Goal: Task Accomplishment & Management: Use online tool/utility

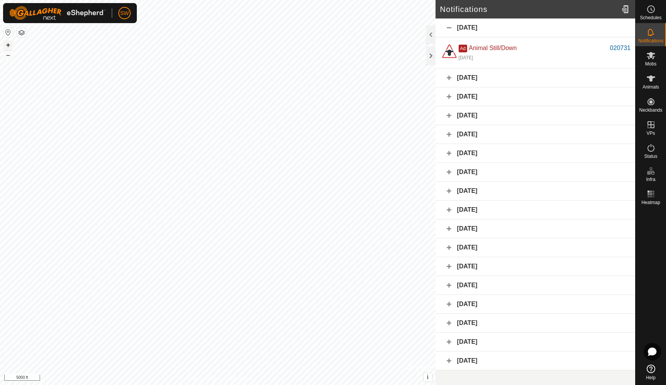
click at [6, 46] on button "+" at bounding box center [7, 44] width 9 height 9
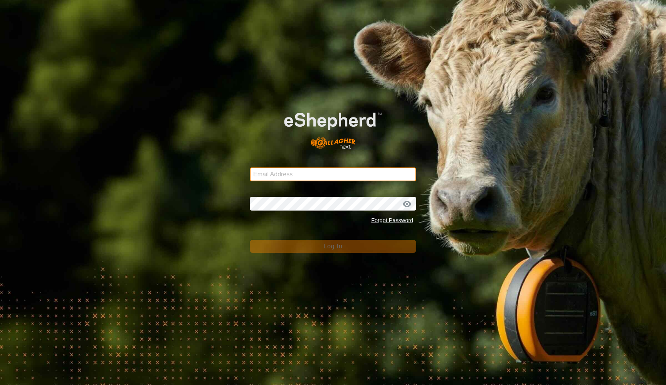
type input "[EMAIL_ADDRESS][DOMAIN_NAME]"
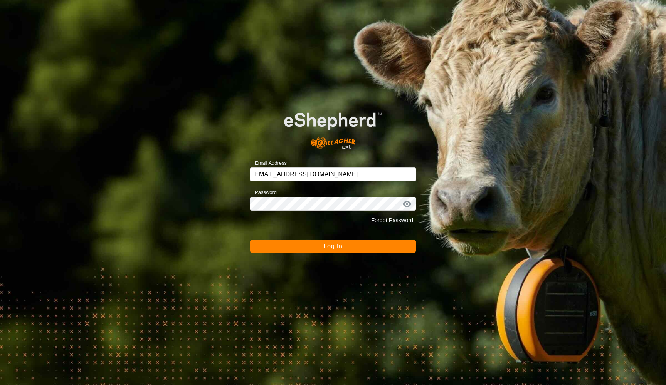
click at [328, 245] on span "Log In" at bounding box center [332, 246] width 19 height 7
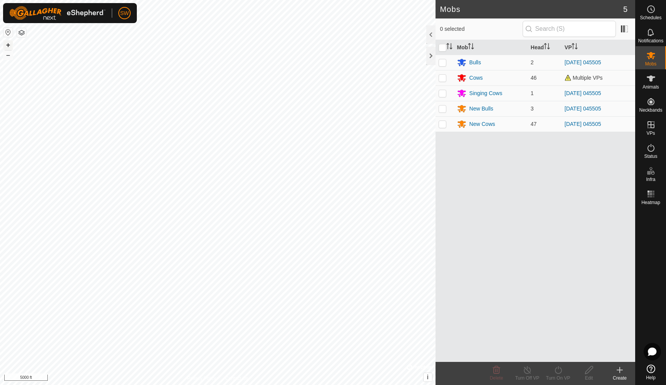
click at [7, 47] on button "+" at bounding box center [7, 44] width 9 height 9
click at [653, 32] on icon at bounding box center [651, 32] width 6 height 7
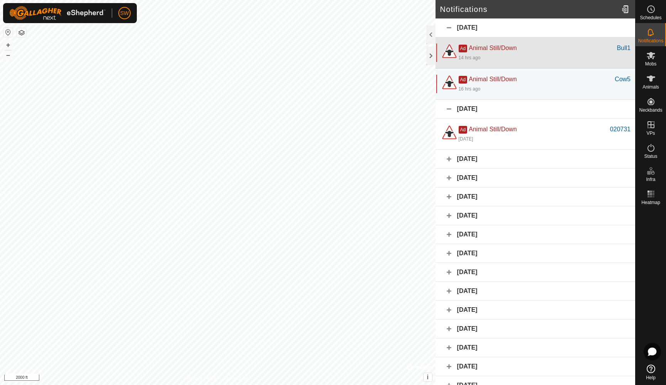
click at [572, 51] on div "Ad Animal Still/Down" at bounding box center [538, 48] width 158 height 9
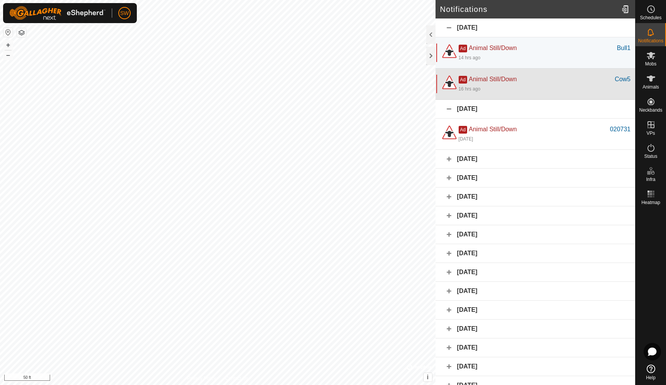
click at [563, 79] on div "Ad Animal Still/Down" at bounding box center [537, 79] width 156 height 9
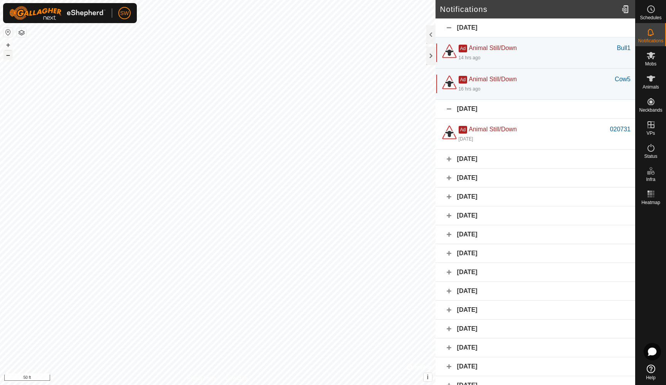
click at [7, 56] on button "–" at bounding box center [7, 54] width 9 height 9
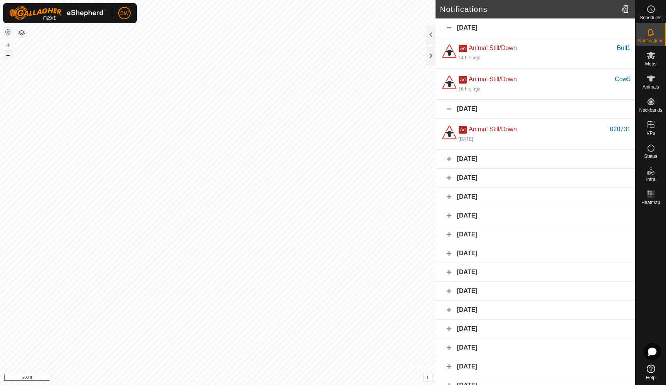
click at [7, 56] on button "–" at bounding box center [7, 54] width 9 height 9
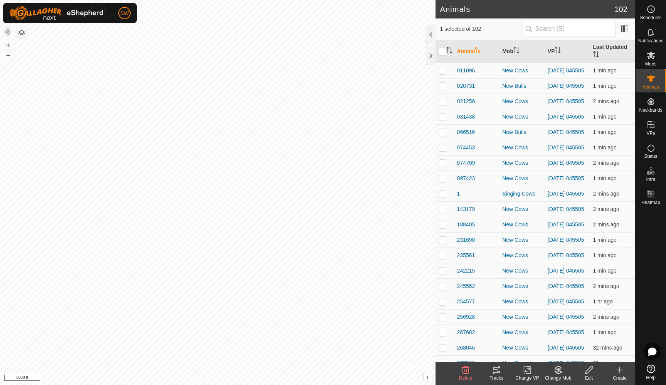
click at [500, 369] on icon at bounding box center [496, 370] width 9 height 9
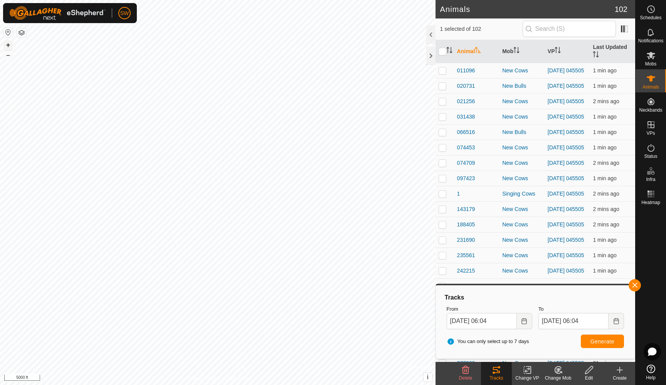
click at [8, 45] on button "+" at bounding box center [7, 44] width 9 height 9
click at [522, 321] on icon "Choose Date" at bounding box center [524, 321] width 5 height 6
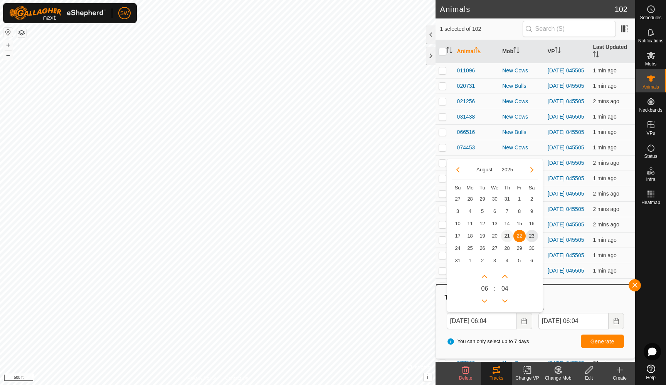
click at [508, 233] on span "21" at bounding box center [507, 236] width 12 height 12
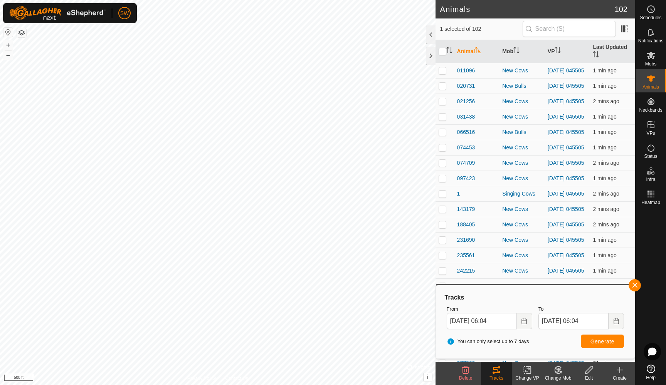
click at [599, 341] on span "Generate" at bounding box center [602, 342] width 24 height 6
click at [524, 322] on icon "Choose Date" at bounding box center [524, 321] width 6 height 6
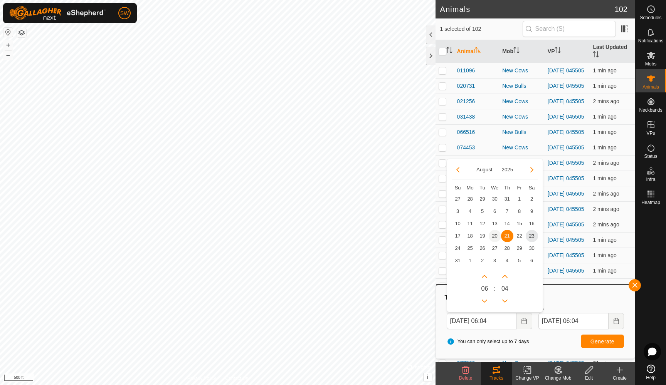
click at [493, 236] on span "20" at bounding box center [495, 236] width 12 height 12
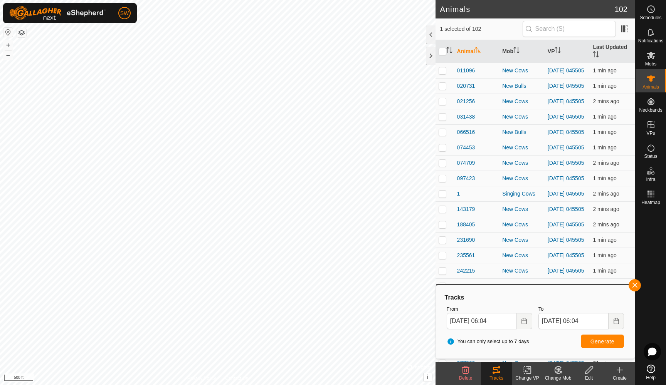
click at [599, 343] on span "Generate" at bounding box center [602, 342] width 24 height 6
click at [525, 321] on icon "Choose Date" at bounding box center [524, 321] width 6 height 6
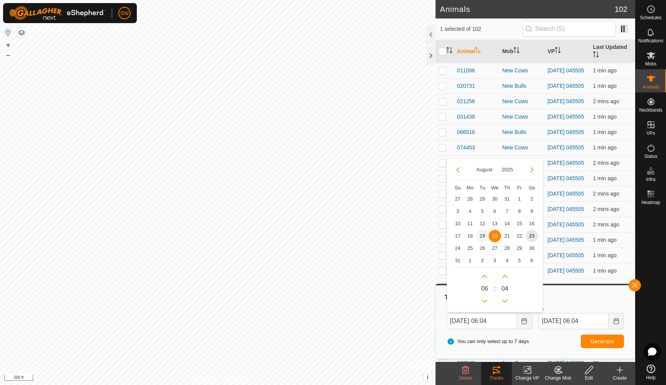
click at [483, 234] on span "19" at bounding box center [482, 236] width 12 height 12
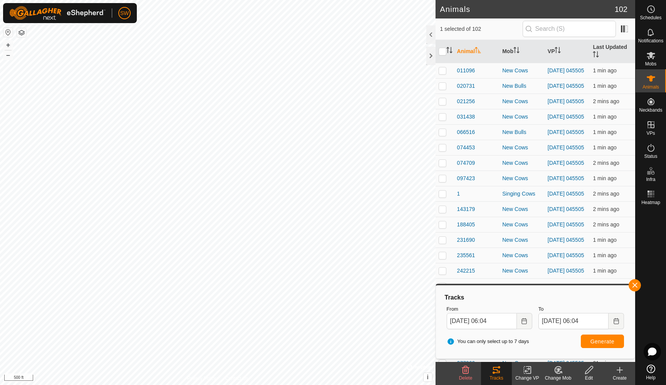
click at [595, 341] on span "Generate" at bounding box center [602, 342] width 24 height 6
click at [526, 321] on icon "Choose Date" at bounding box center [524, 321] width 6 height 6
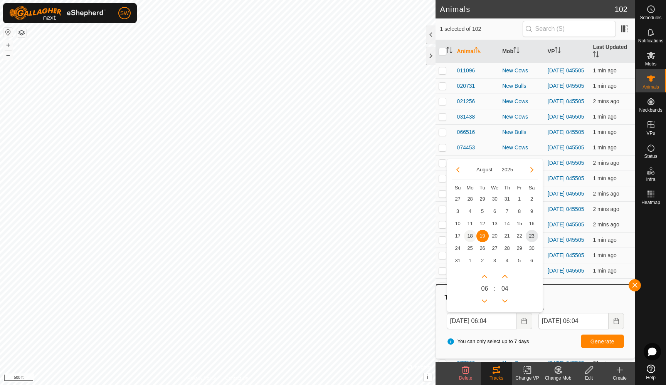
click at [470, 237] on span "18" at bounding box center [470, 236] width 12 height 12
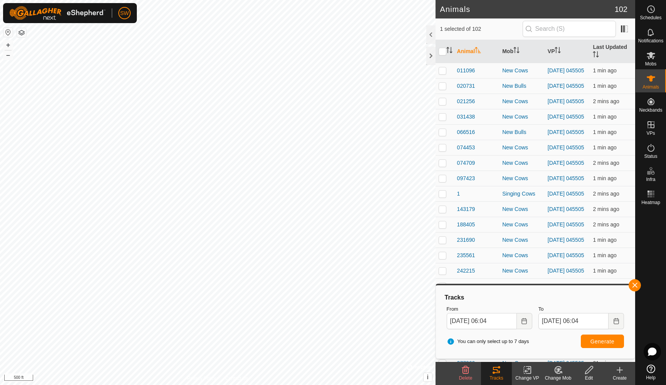
click at [595, 340] on span "Generate" at bounding box center [602, 342] width 24 height 6
click at [521, 319] on icon "Choose Date" at bounding box center [524, 321] width 6 height 6
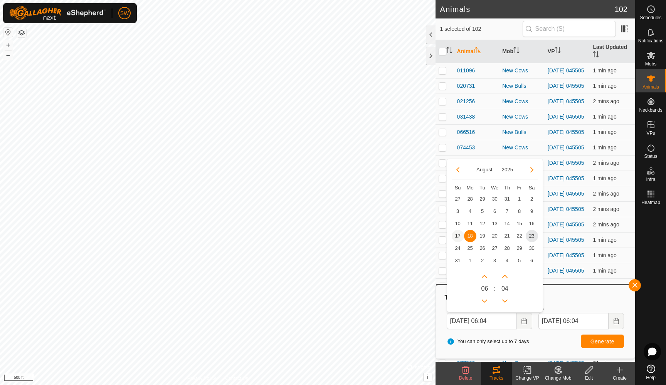
click at [458, 236] on span "17" at bounding box center [458, 236] width 12 height 12
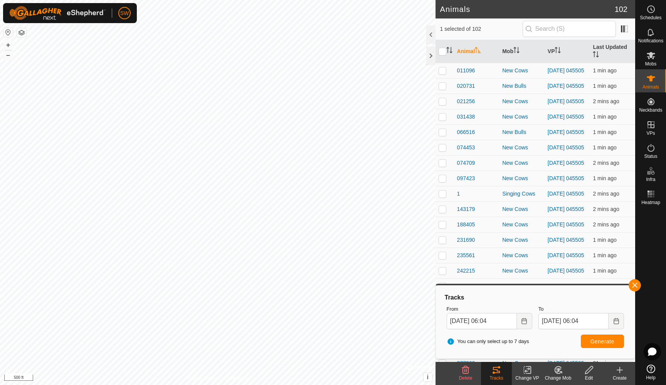
click at [605, 344] on span "Generate" at bounding box center [602, 342] width 24 height 6
click at [527, 321] on icon "Choose Date" at bounding box center [524, 321] width 6 height 6
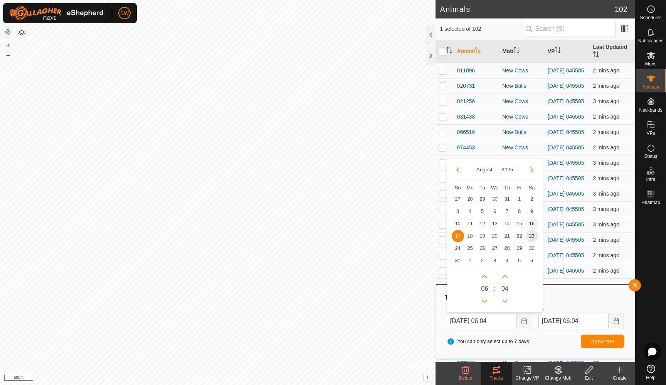
click at [531, 220] on span "16" at bounding box center [532, 224] width 12 height 12
type input "[DATE] 06:04"
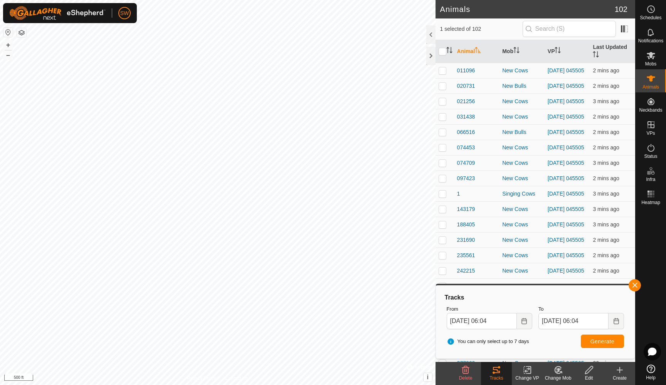
click at [600, 343] on span "Generate" at bounding box center [602, 342] width 24 height 6
click at [486, 244] on div "231690" at bounding box center [476, 240] width 39 height 8
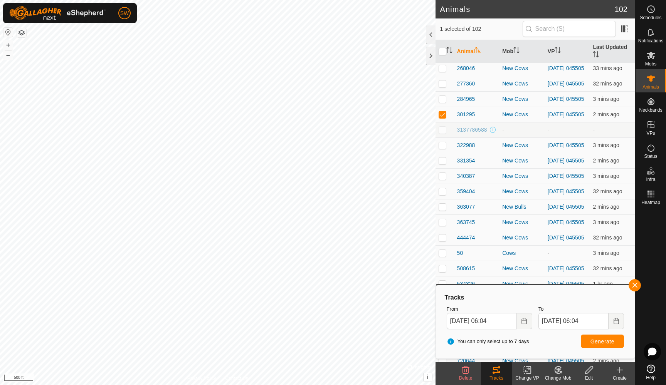
scroll to position [291, 0]
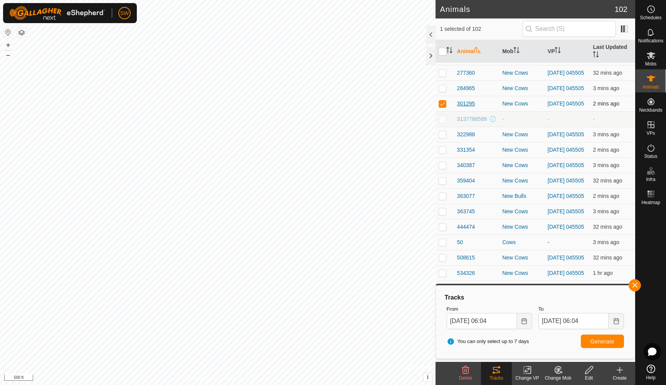
click at [468, 108] on span "301295" at bounding box center [466, 104] width 18 height 8
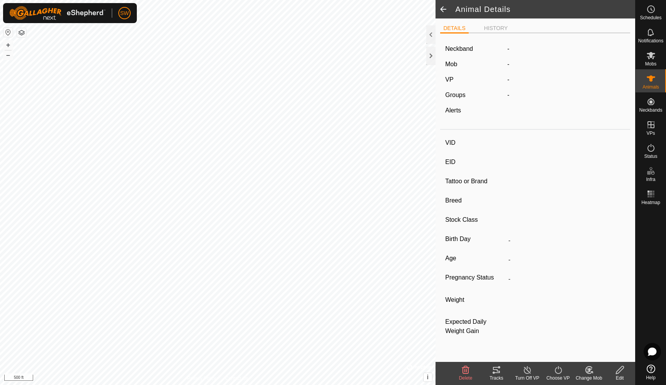
type input "301295"
type input "-"
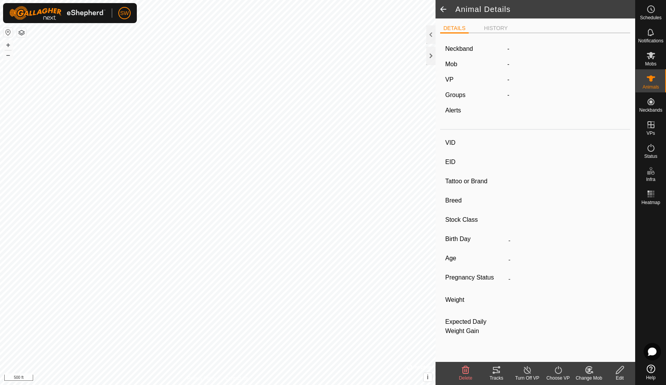
type input "-"
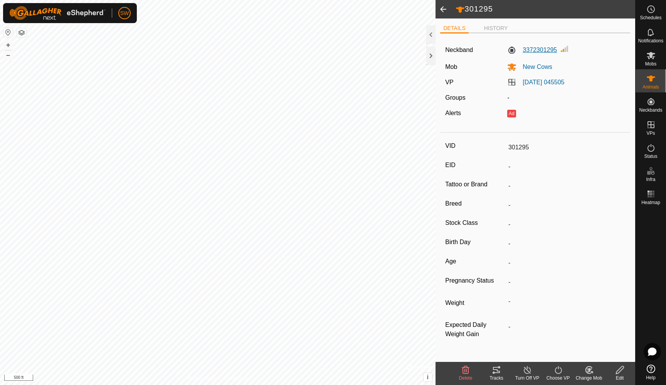
click at [537, 54] on label "3372301295" at bounding box center [532, 49] width 50 height 9
